Goal: Task Accomplishment & Management: Use online tool/utility

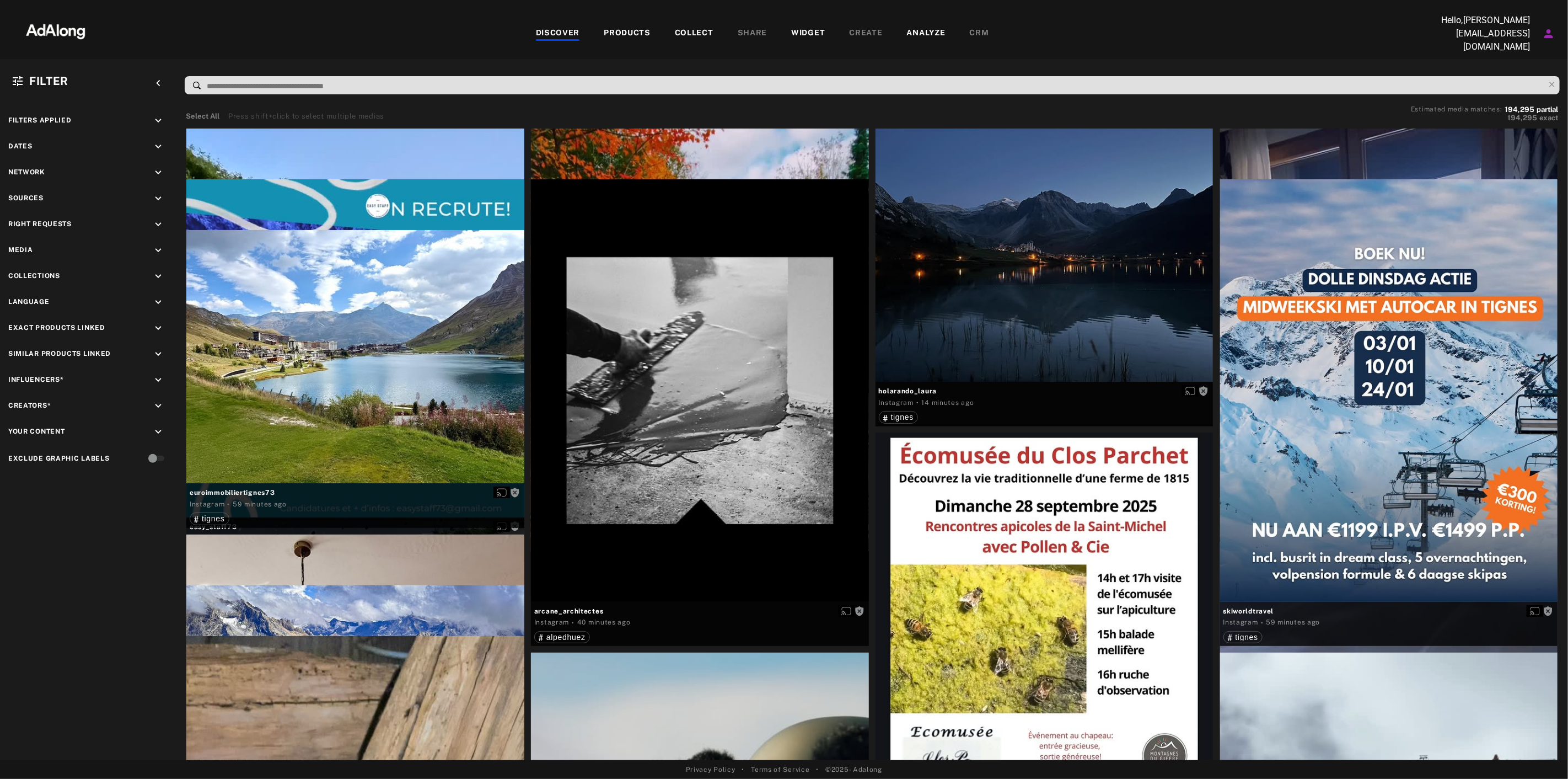
click at [813, 28] on div "WIDGET" at bounding box center [808, 33] width 34 height 13
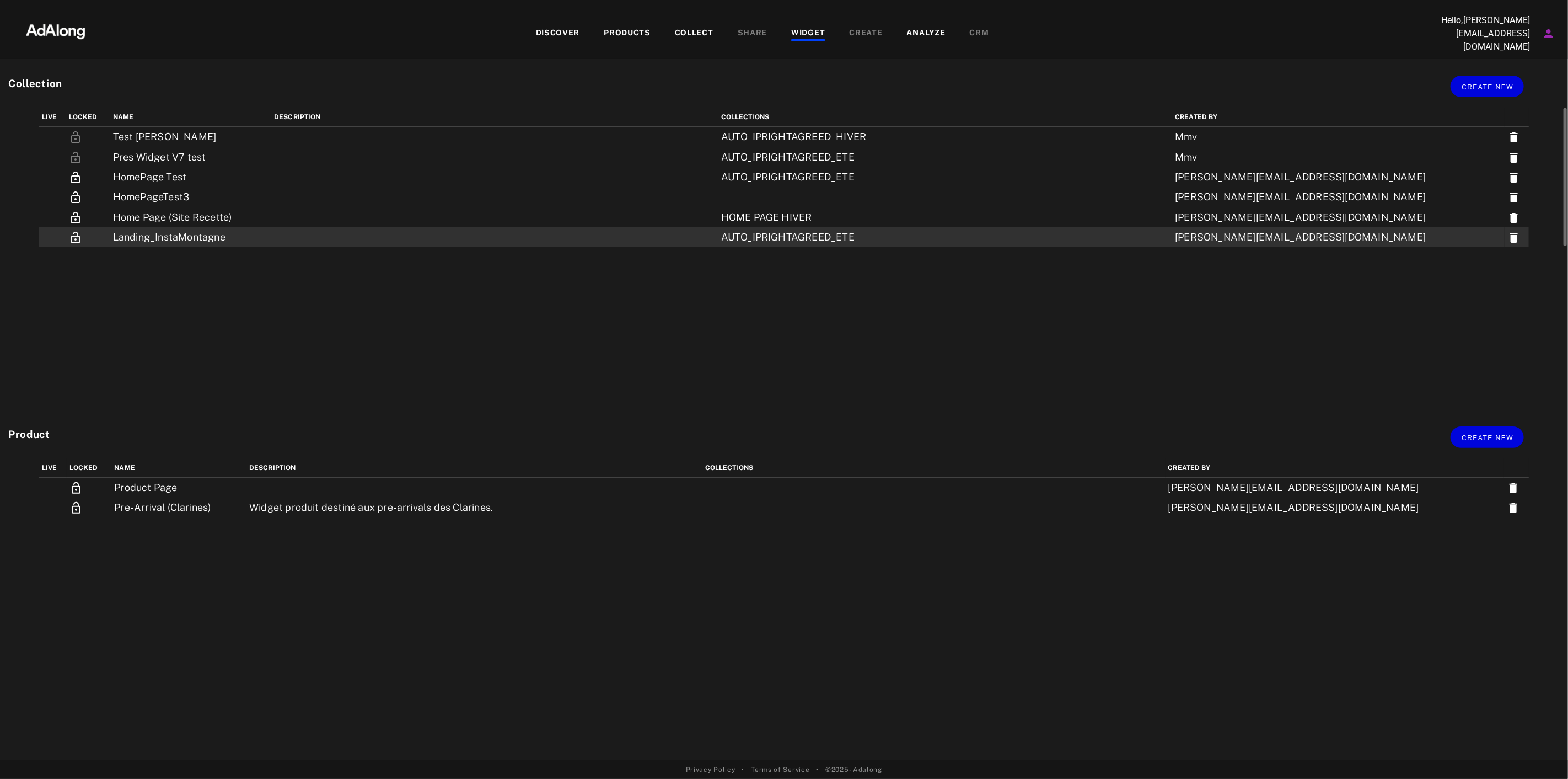
click at [153, 236] on td "Landing_InstaMontagne" at bounding box center [190, 237] width 161 height 20
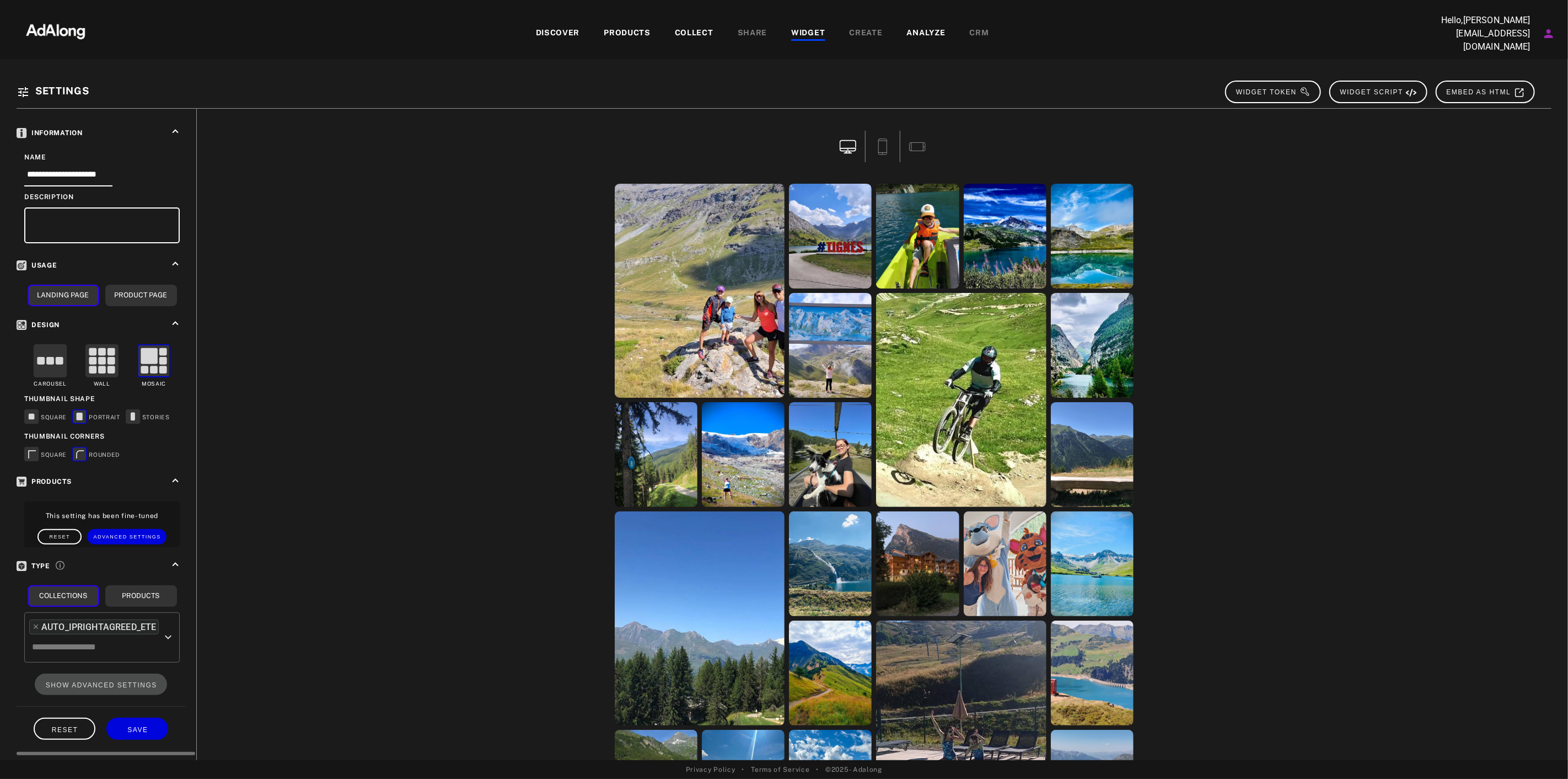
click at [150, 620] on div "AUTO_IPRIGHTAGREED_ETE" at bounding box center [99, 626] width 114 height 13
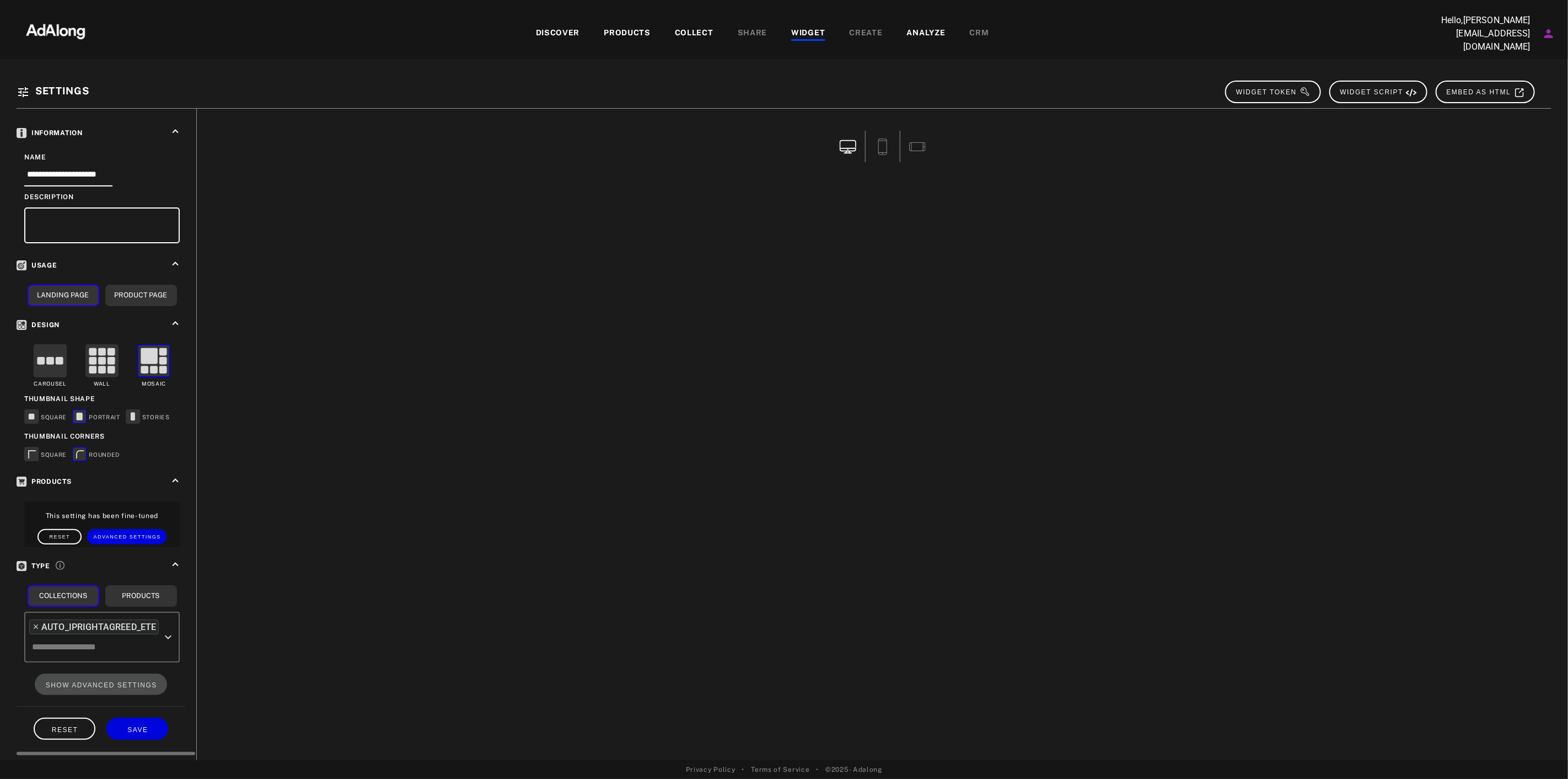
click at [36, 622] on icon at bounding box center [36, 626] width 8 height 8
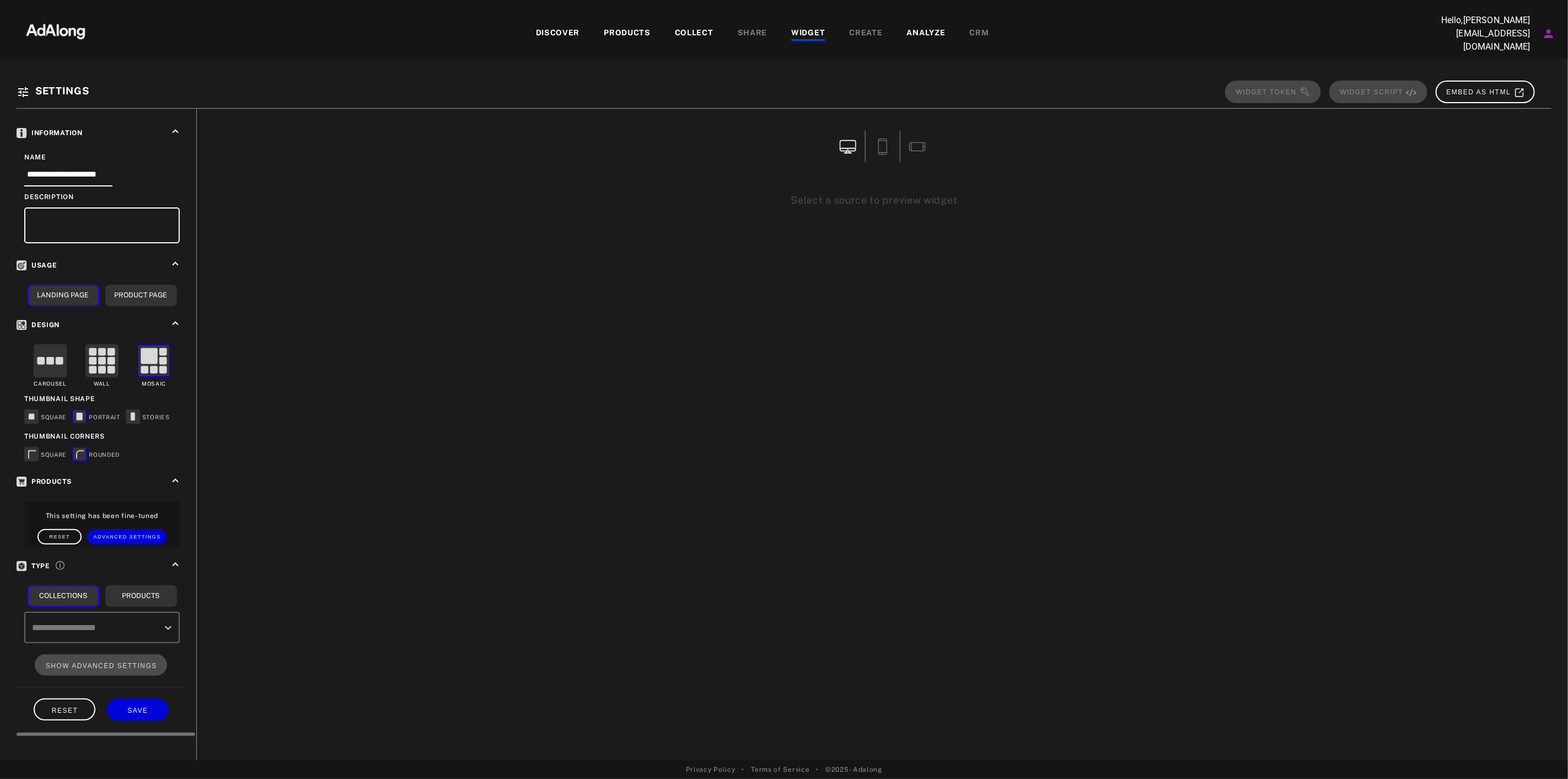
click at [164, 621] on icon "Open" at bounding box center [168, 627] width 13 height 13
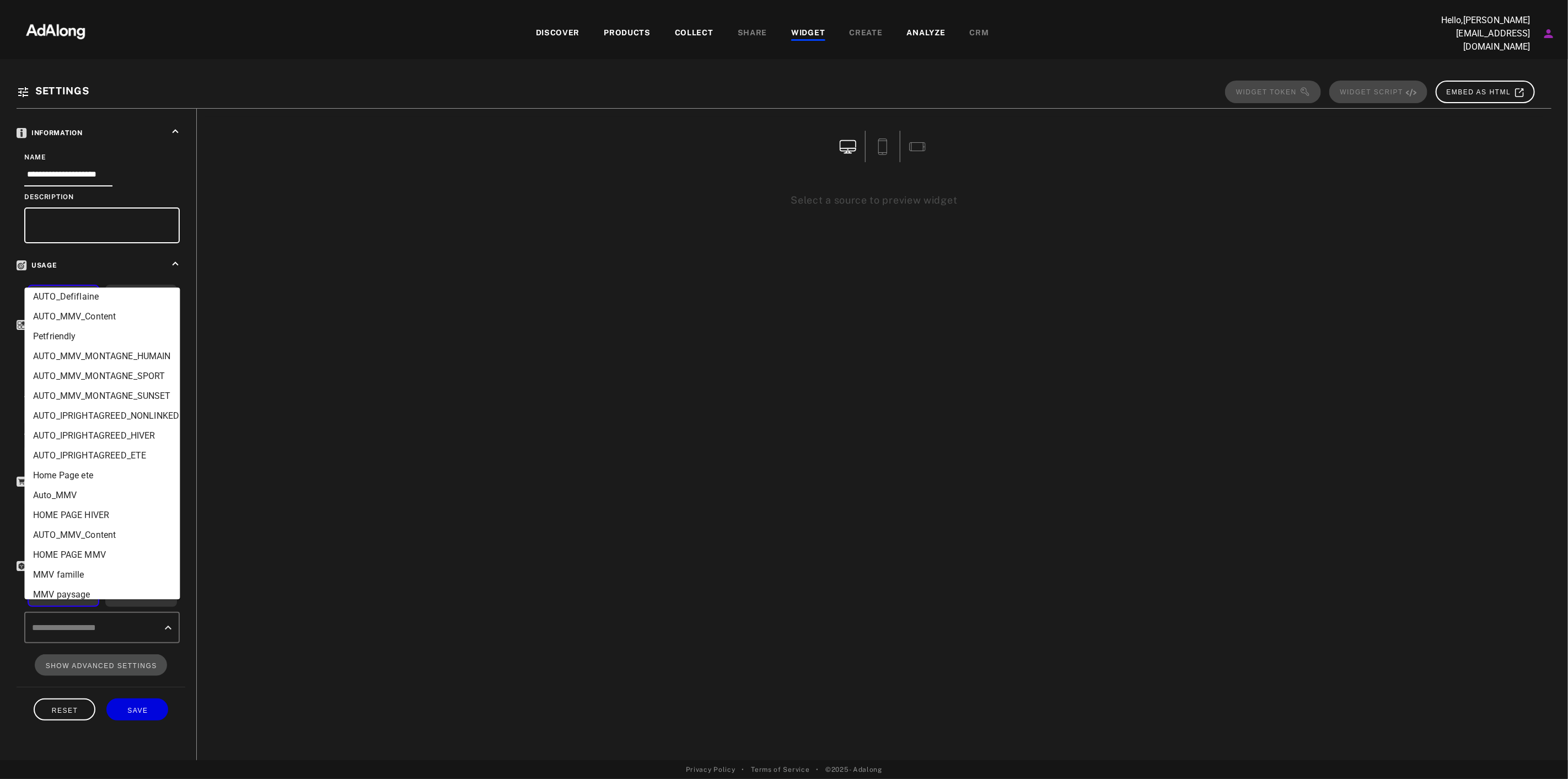
scroll to position [382, 0]
click at [105, 516] on li "HOME PAGE HIVER" at bounding box center [103, 516] width 156 height 20
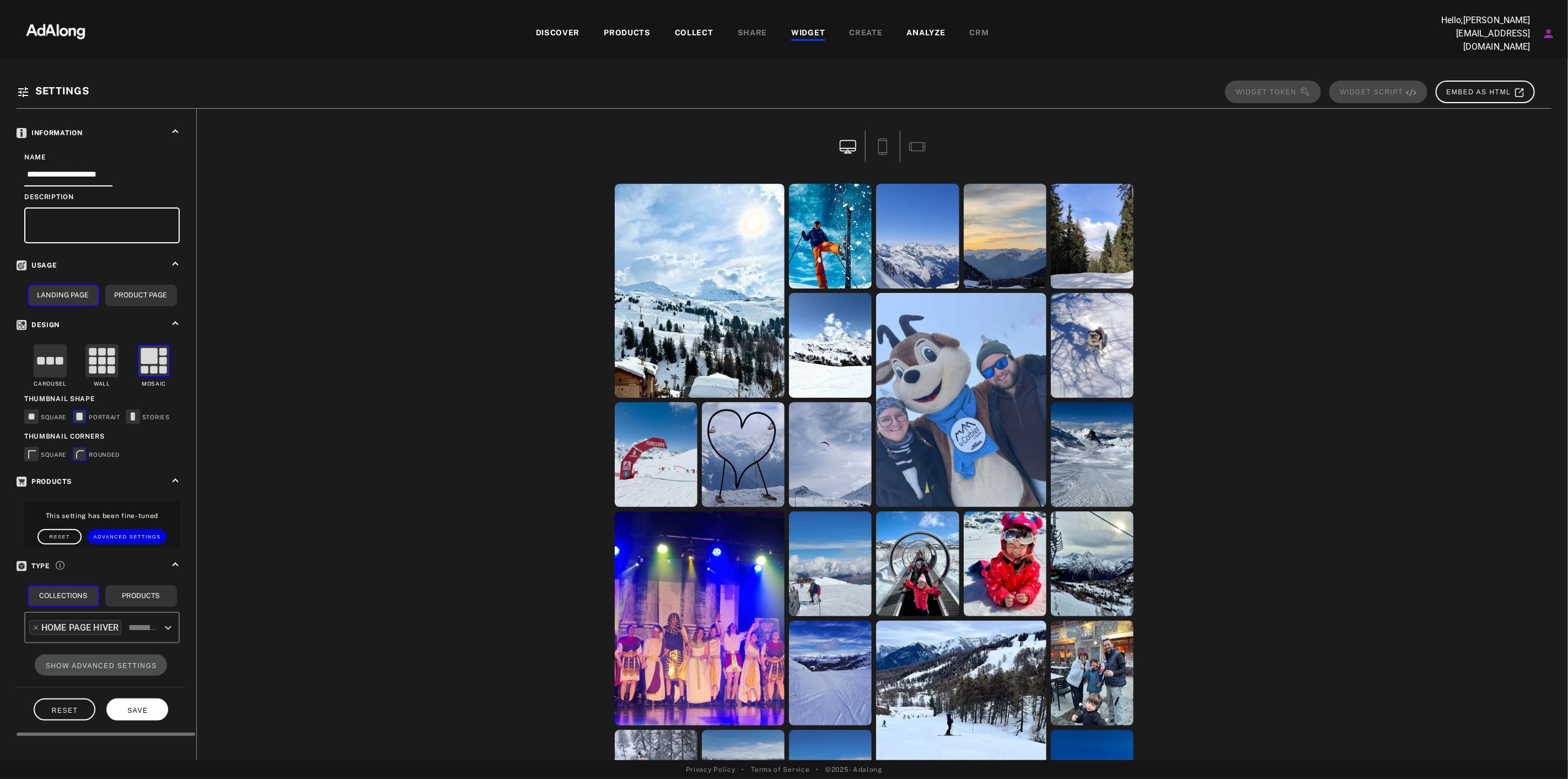
click at [132, 699] on button "SAVE" at bounding box center [137, 709] width 62 height 22
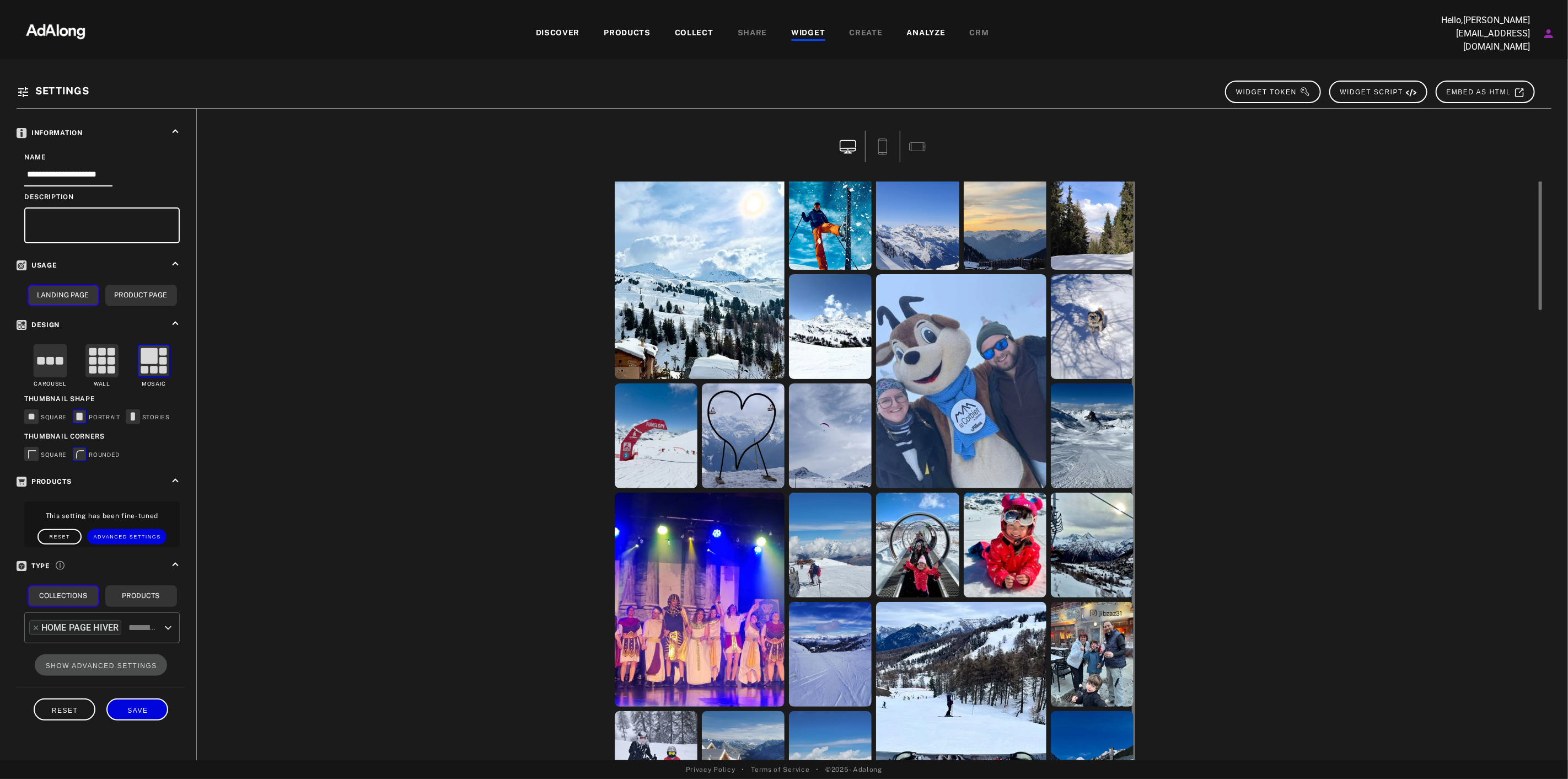
scroll to position [0, 0]
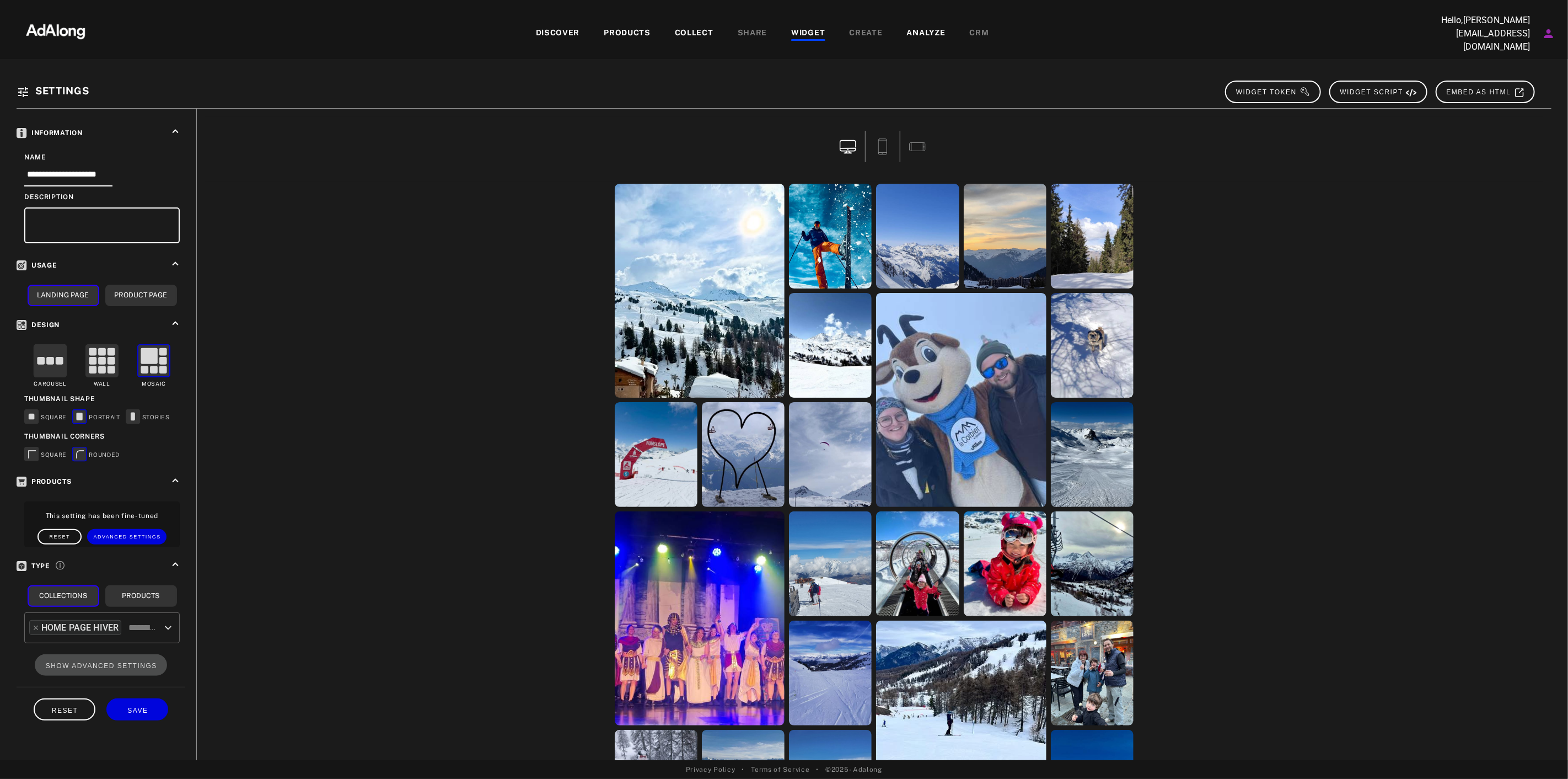
click at [687, 36] on div "COLLECT" at bounding box center [693, 33] width 38 height 13
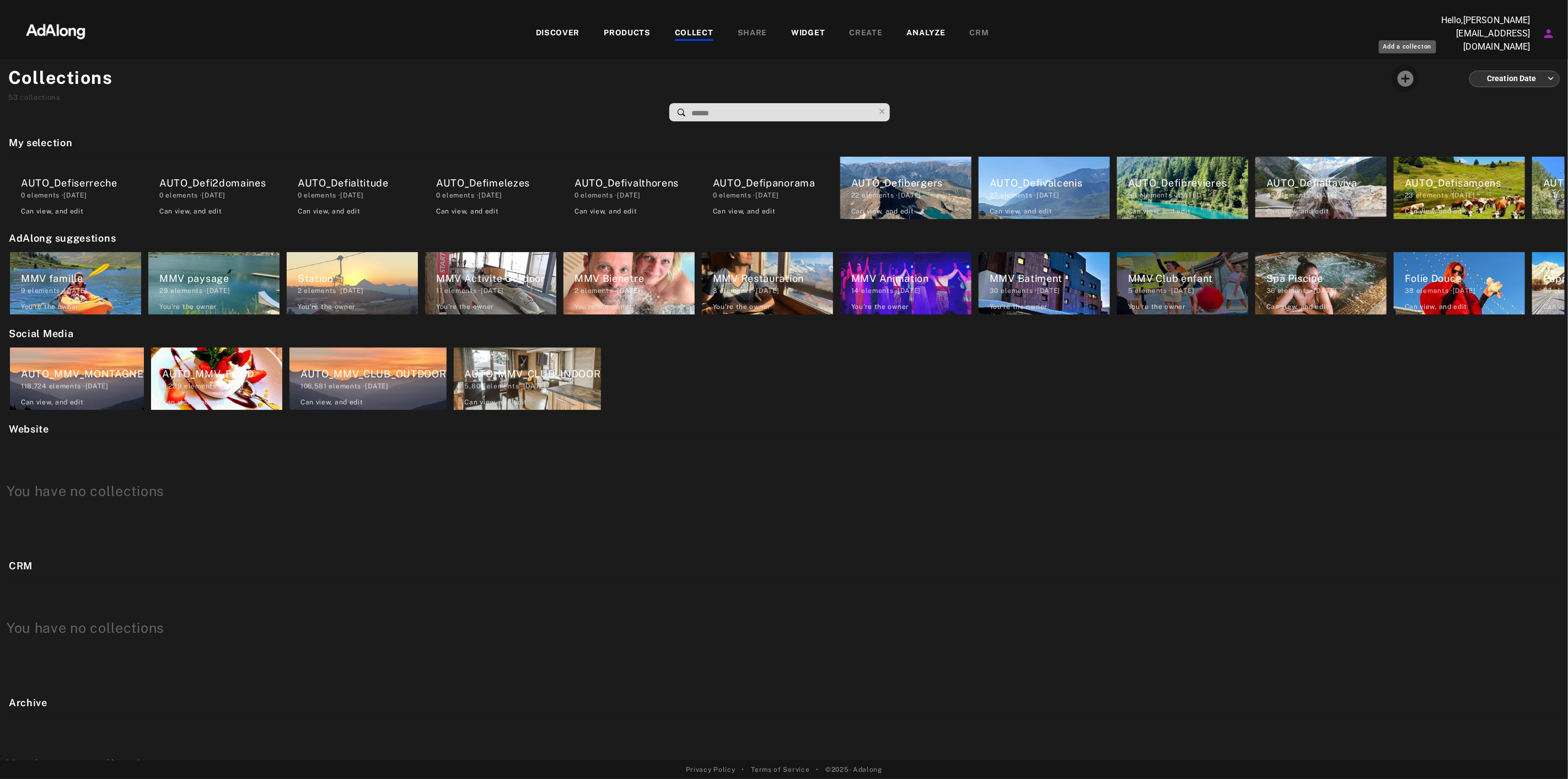
click at [1402, 77] on icon "Add a collecton" at bounding box center [1406, 79] width 16 height 16
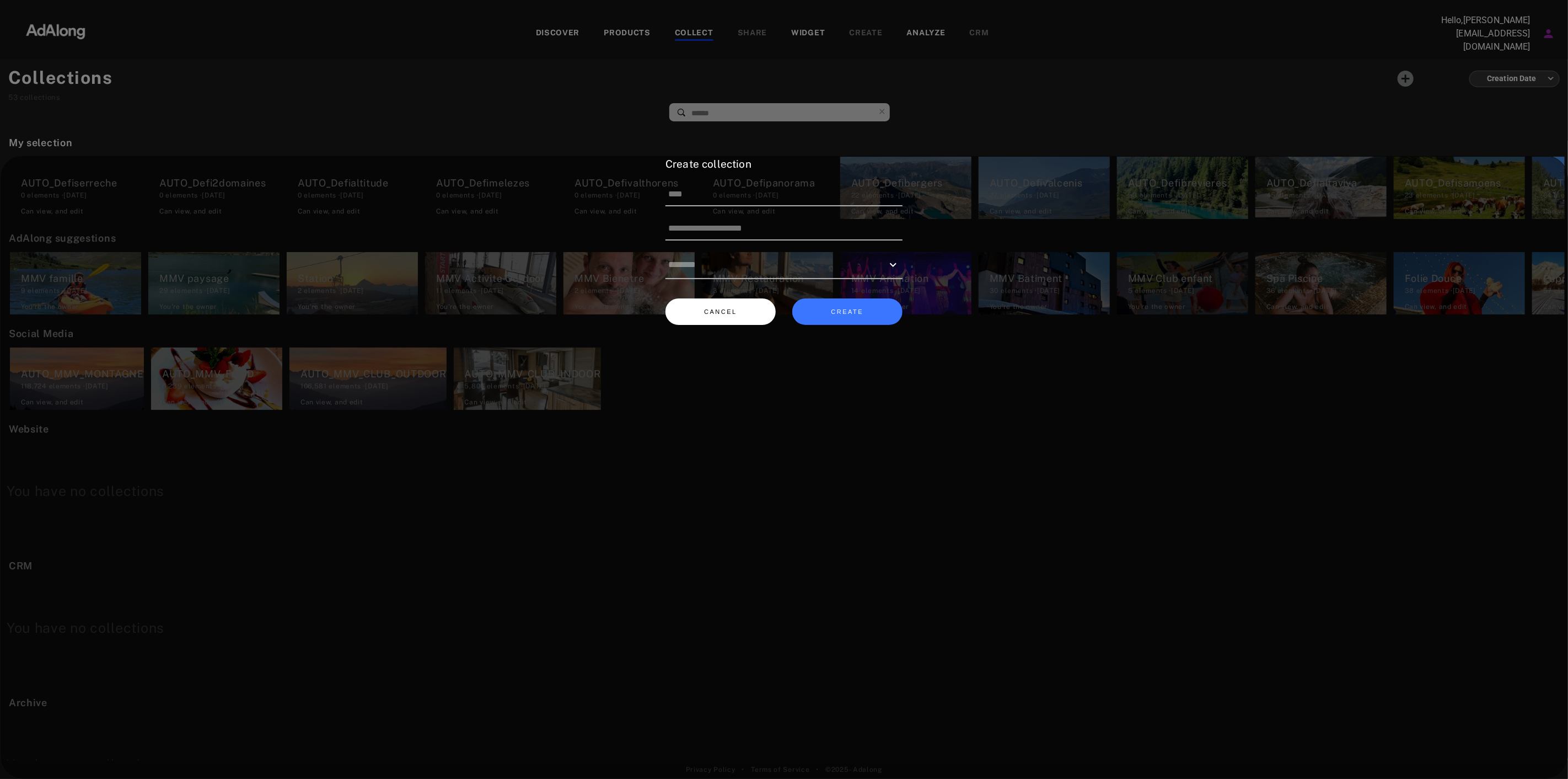
click at [736, 306] on button "CANCEL" at bounding box center [721, 312] width 110 height 27
